Goal: Find specific page/section: Find specific page/section

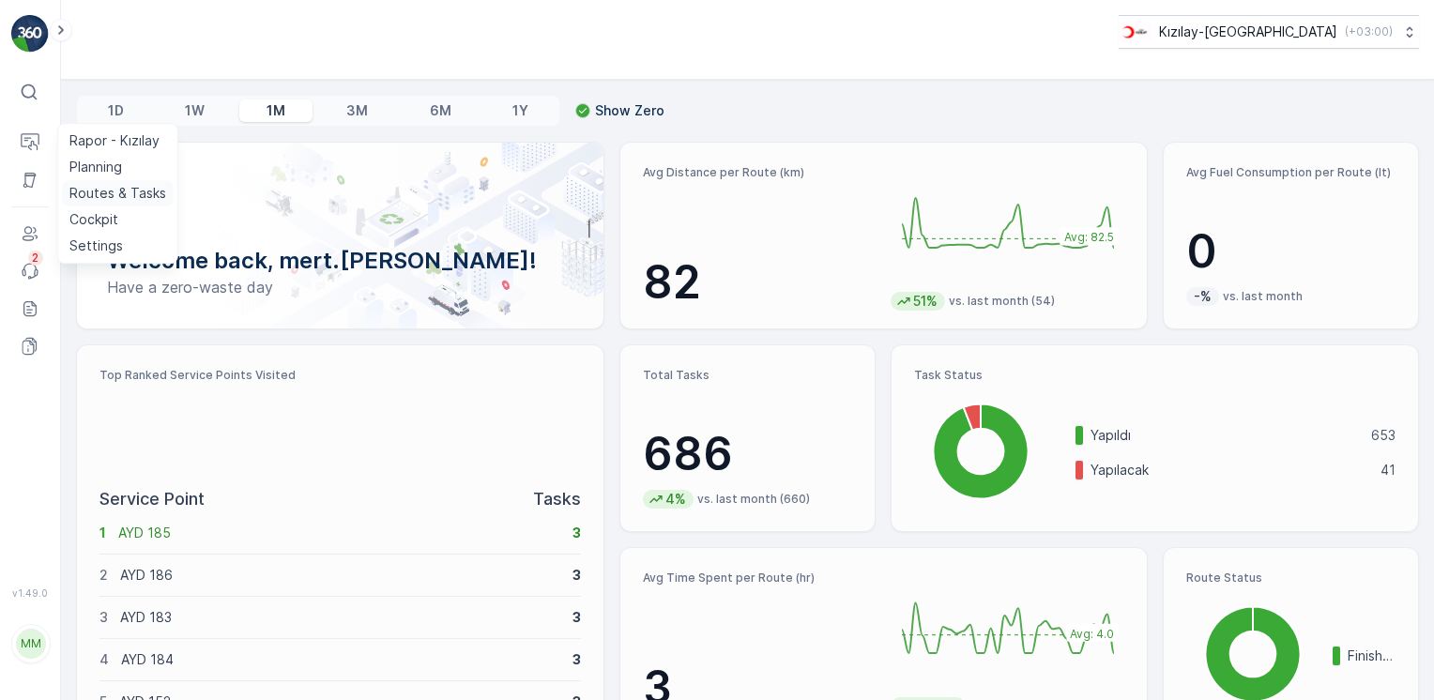
click at [96, 186] on p "Routes & Tasks" at bounding box center [117, 193] width 97 height 19
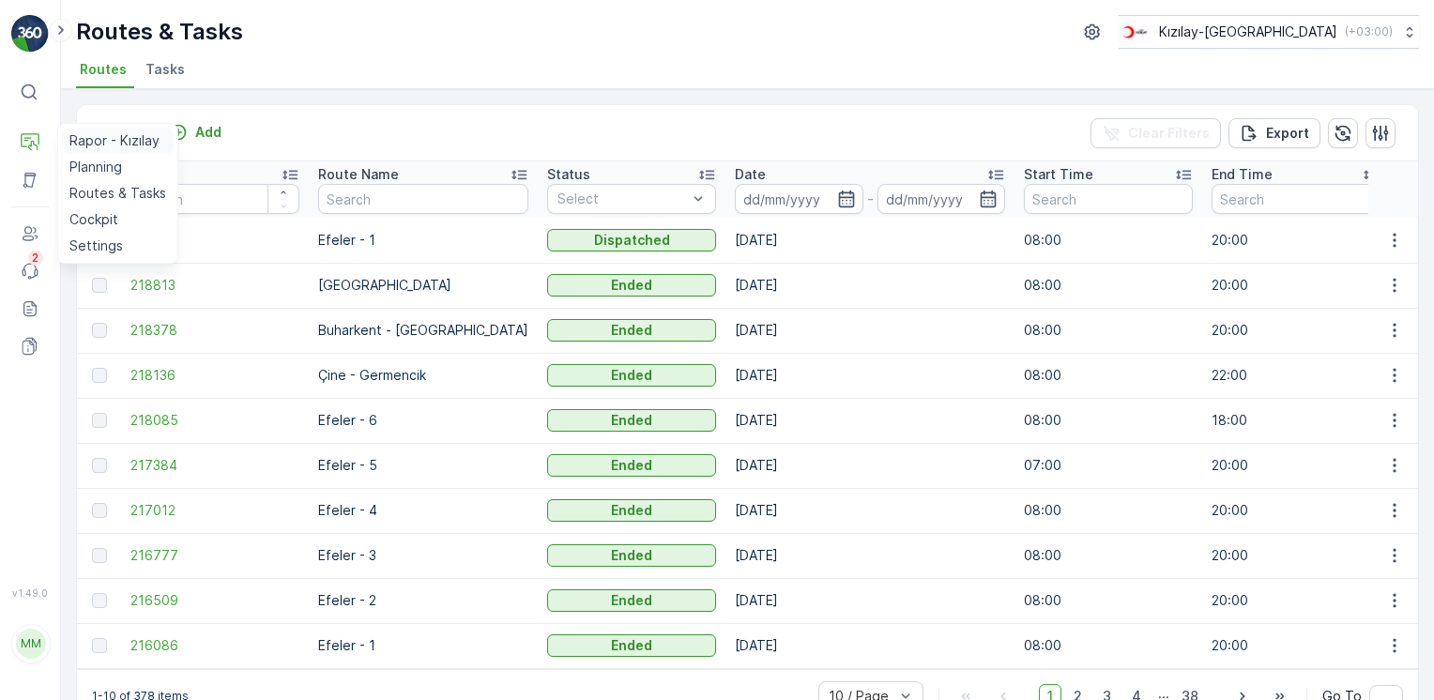
click at [129, 143] on p "Rapor - Kızılay" at bounding box center [114, 140] width 90 height 19
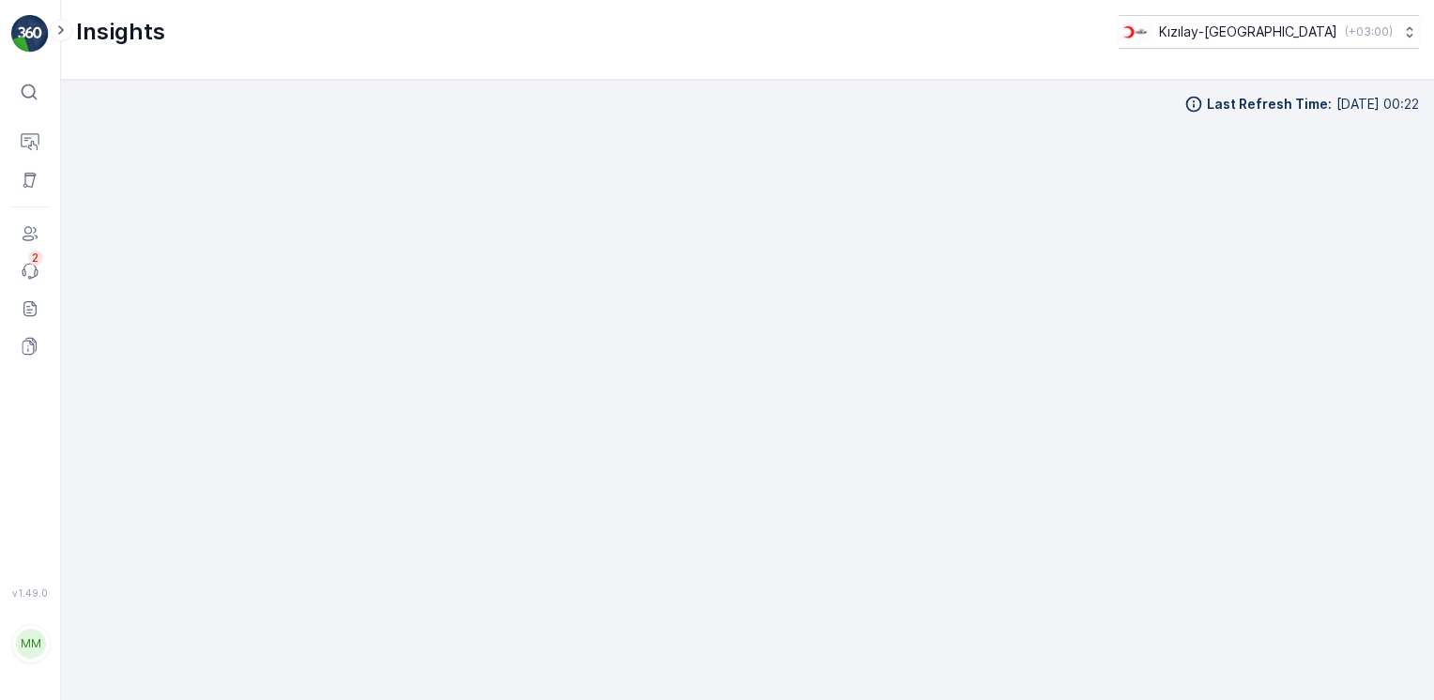
scroll to position [17, 0]
